Goal: Navigation & Orientation: Understand site structure

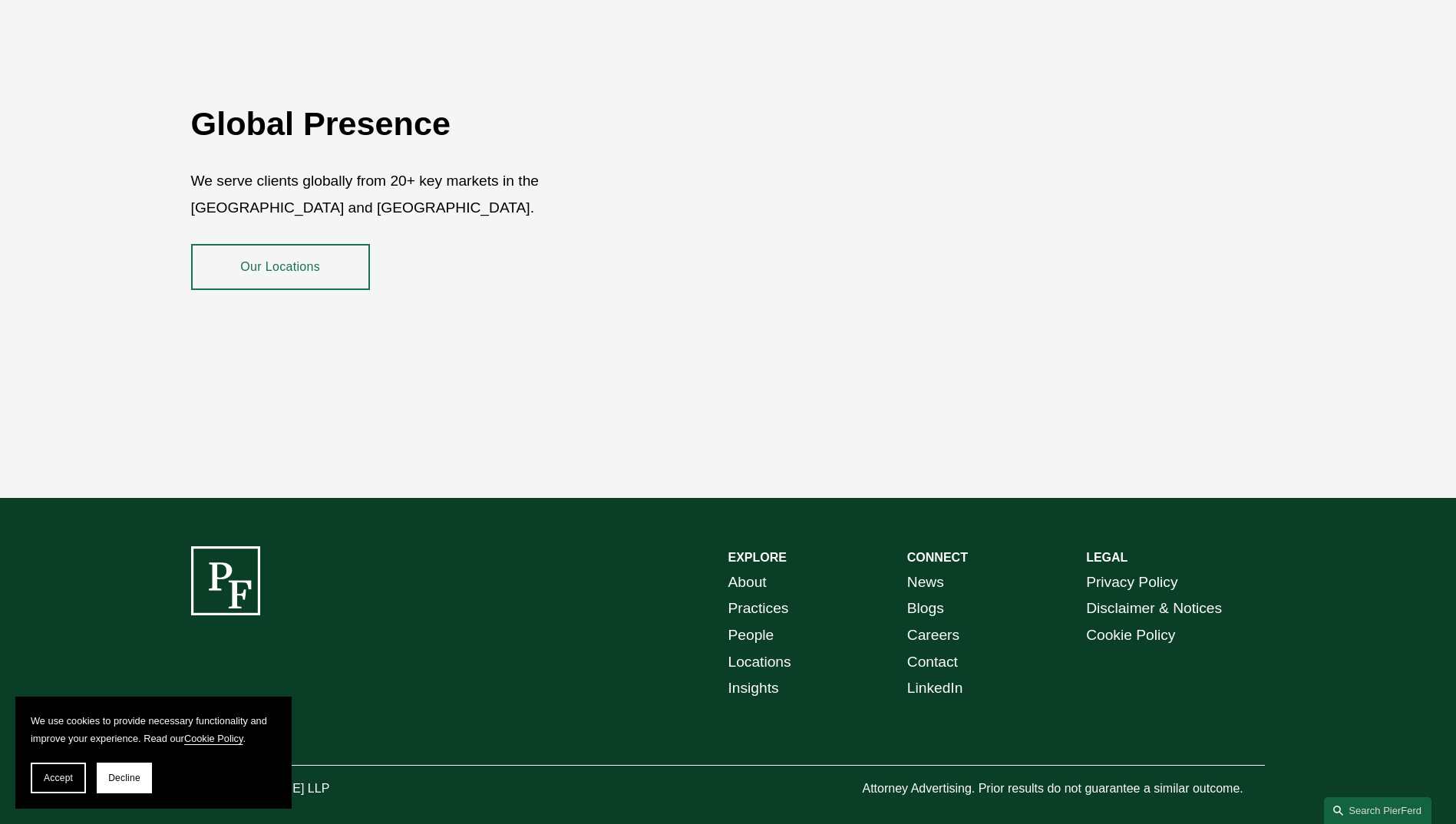
scroll to position [2795, 0]
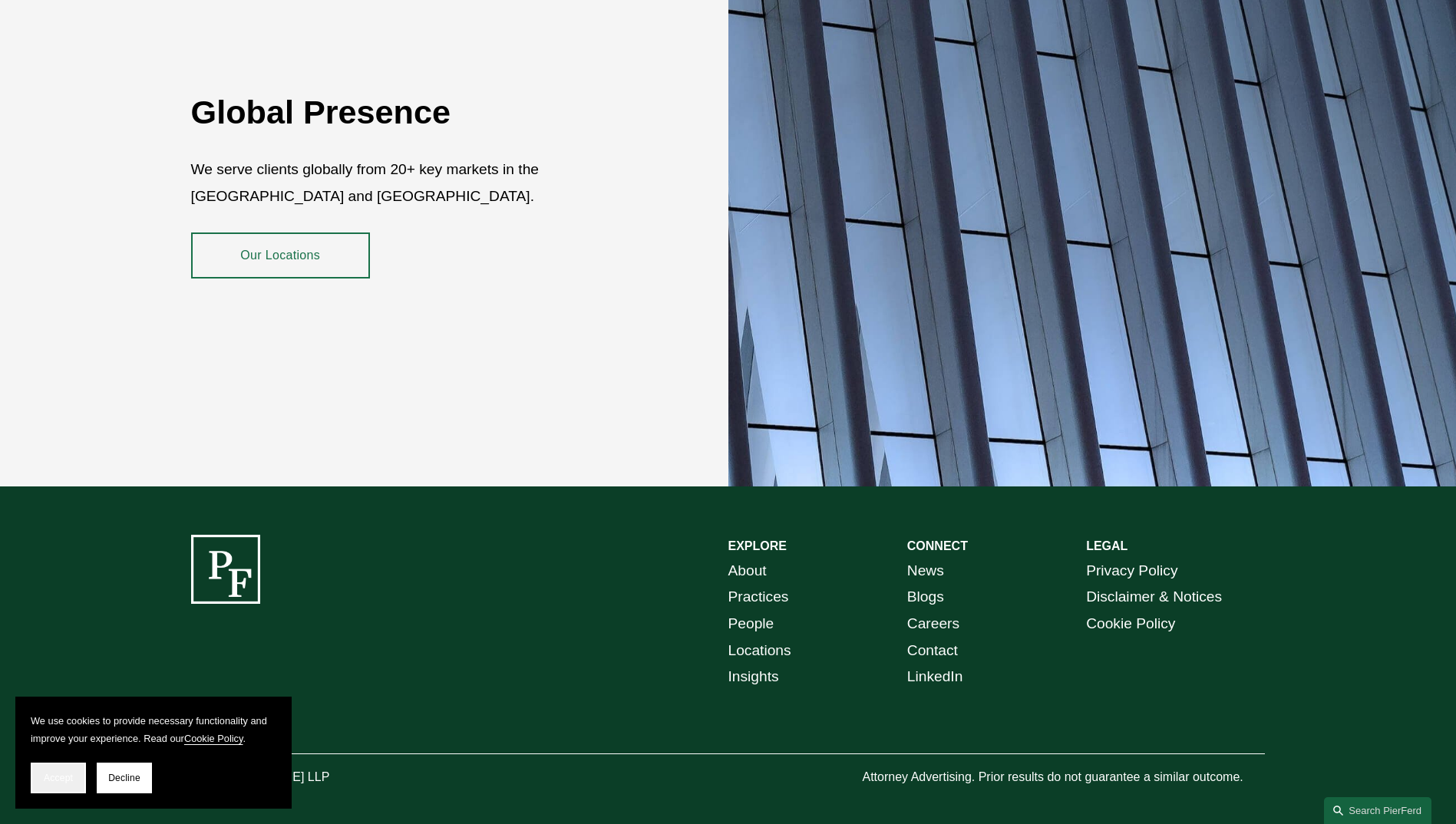
drag, startPoint x: 66, startPoint y: 770, endPoint x: 111, endPoint y: 740, distance: 54.1
click at [65, 770] on button "Accept" at bounding box center [58, 777] width 55 height 30
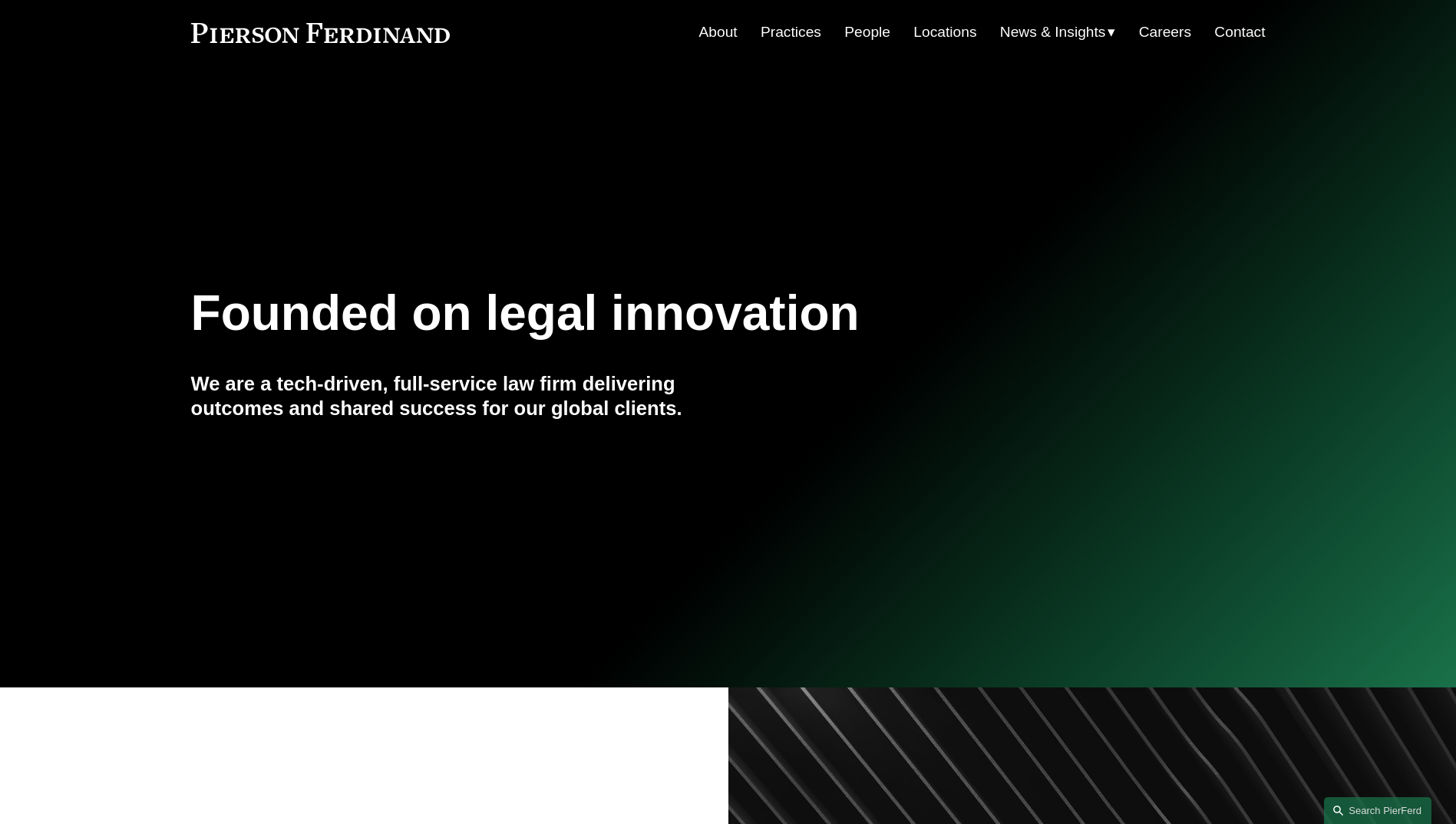
scroll to position [0, 0]
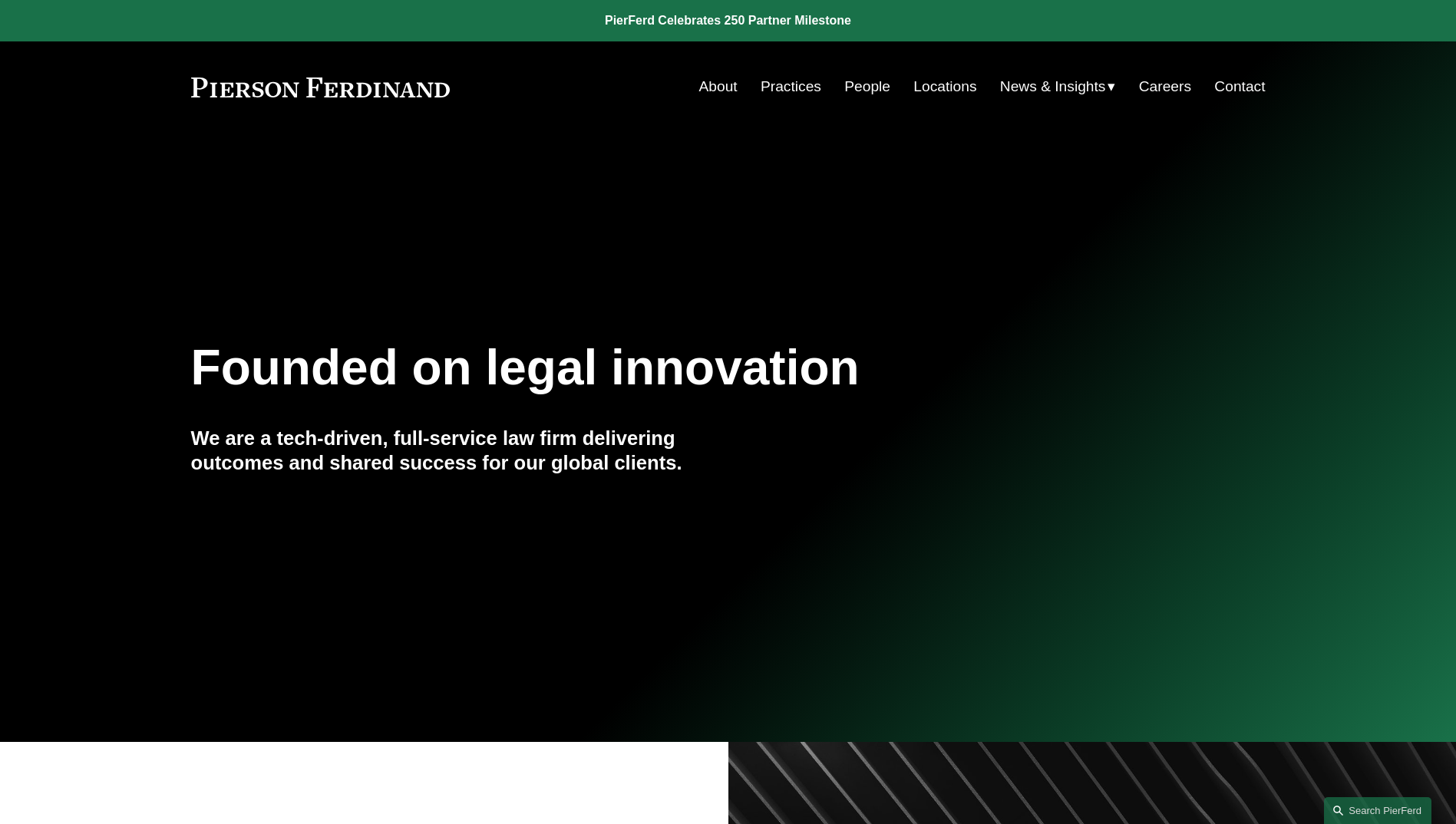
click at [785, 88] on link "Practices" at bounding box center [791, 87] width 61 height 29
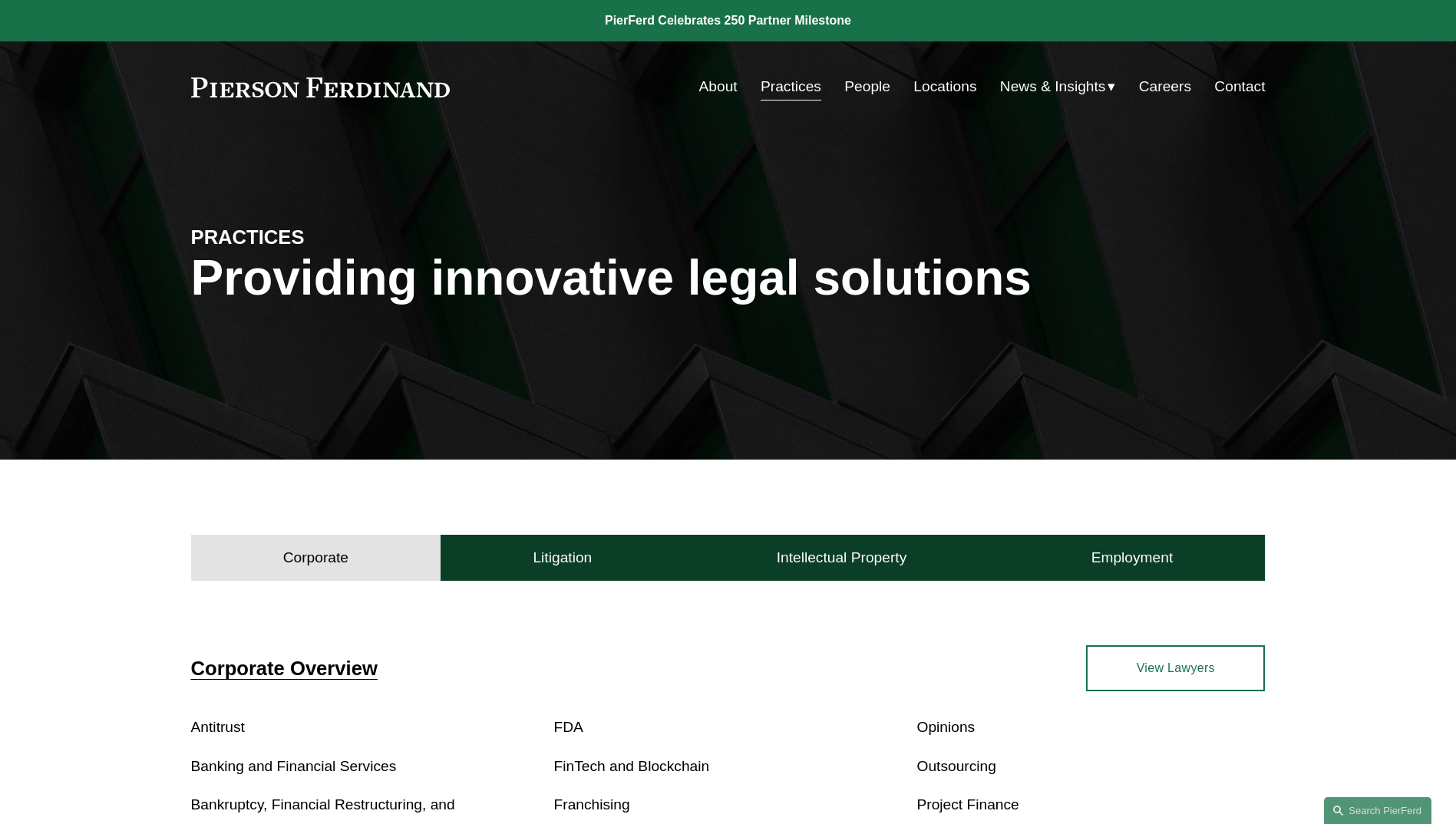
click at [874, 96] on link "People" at bounding box center [867, 87] width 46 height 29
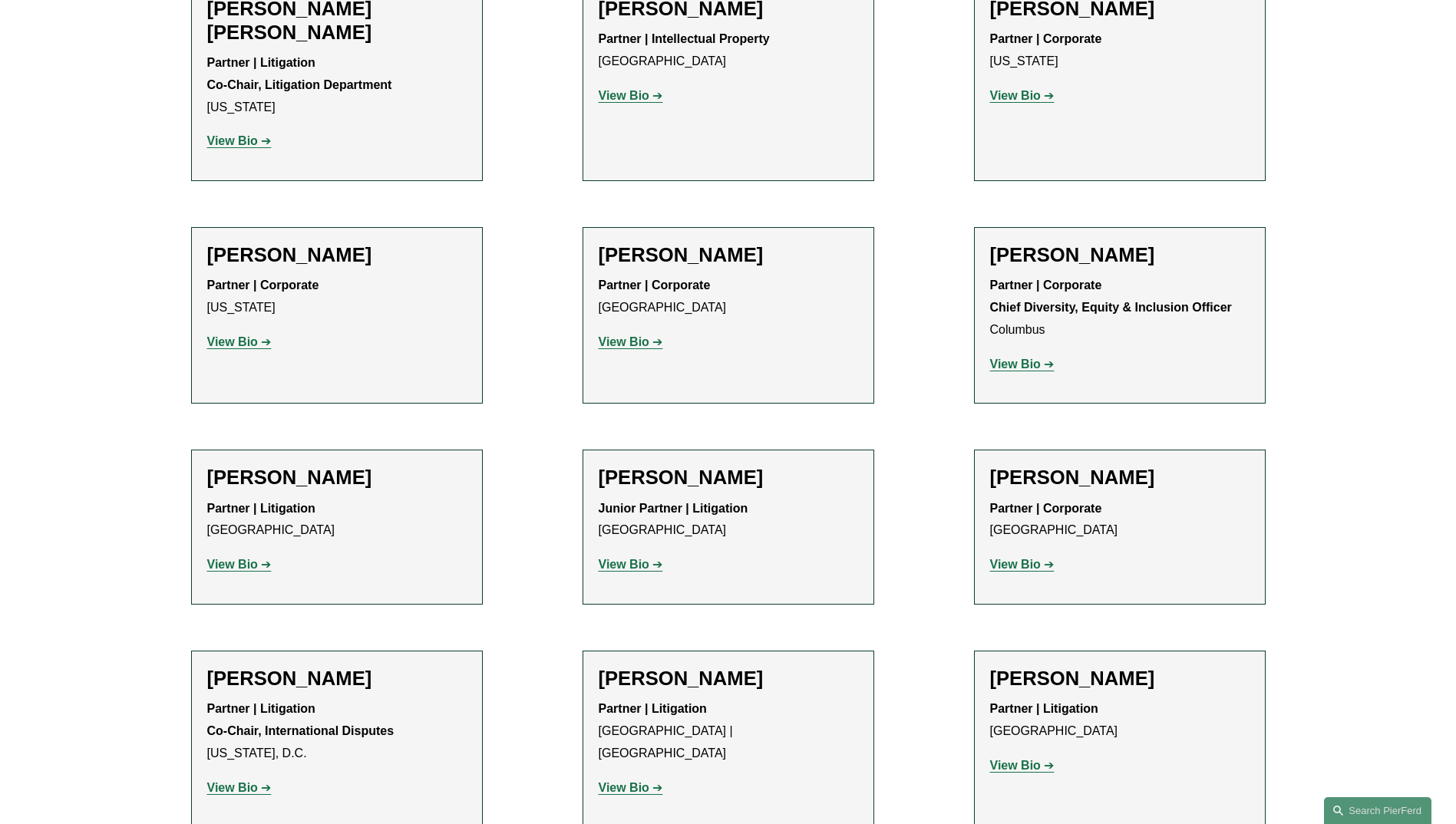
scroll to position [2686, 0]
